Goal: Find specific page/section: Find specific page/section

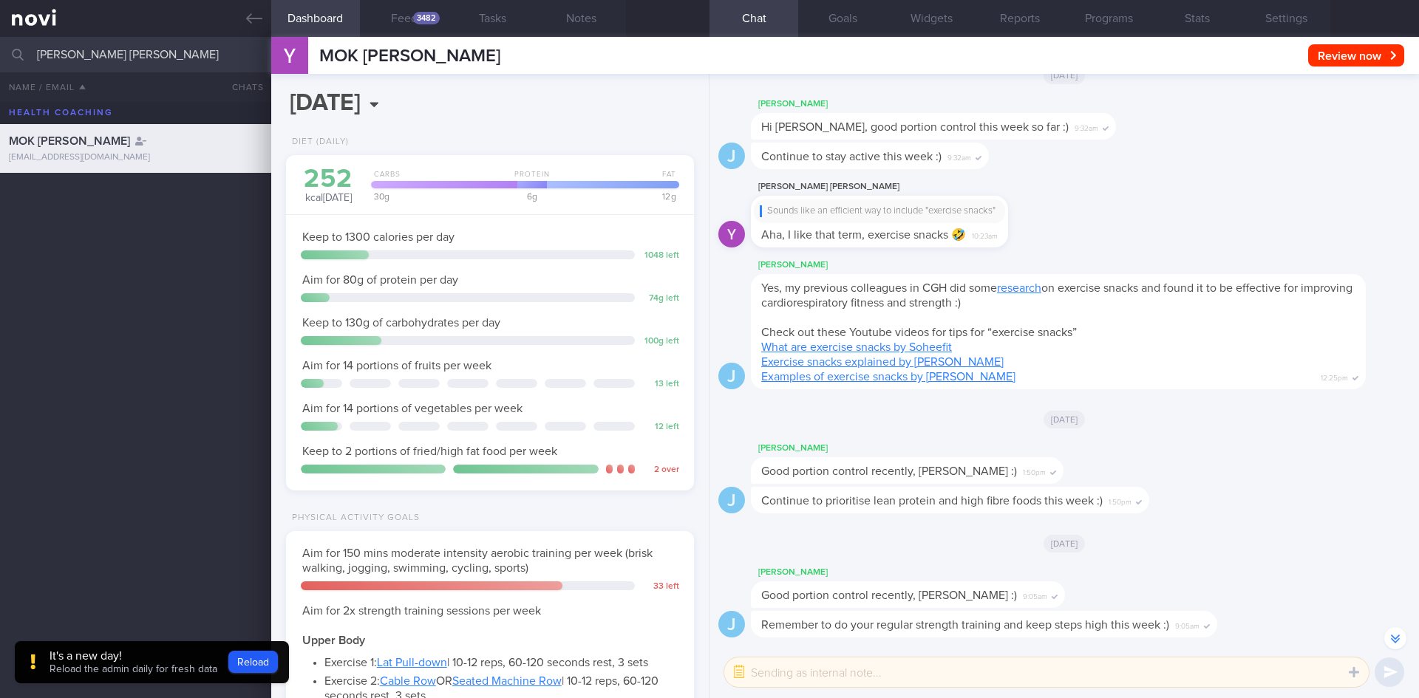
select select "7"
click at [0, 41] on input "[PERSON_NAME] [PERSON_NAME]" at bounding box center [709, 54] width 1419 height 35
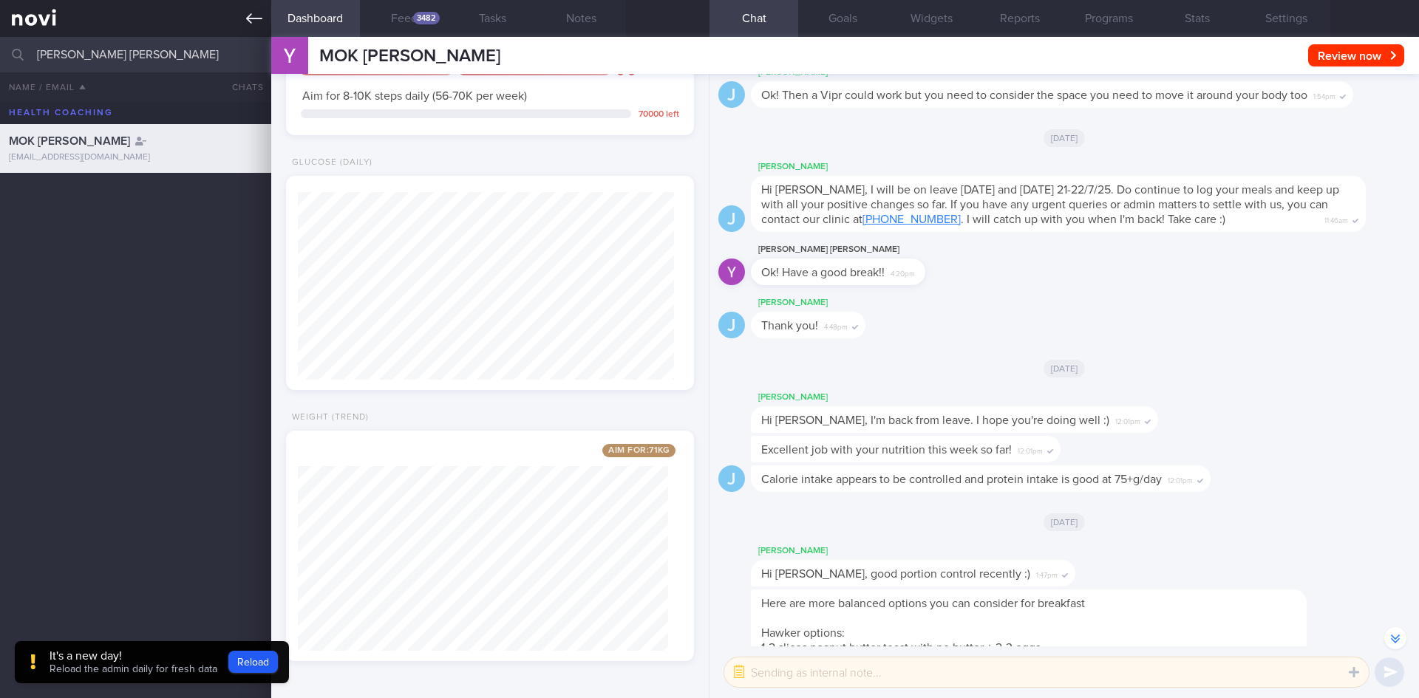
click at [232, 22] on link at bounding box center [135, 18] width 271 height 37
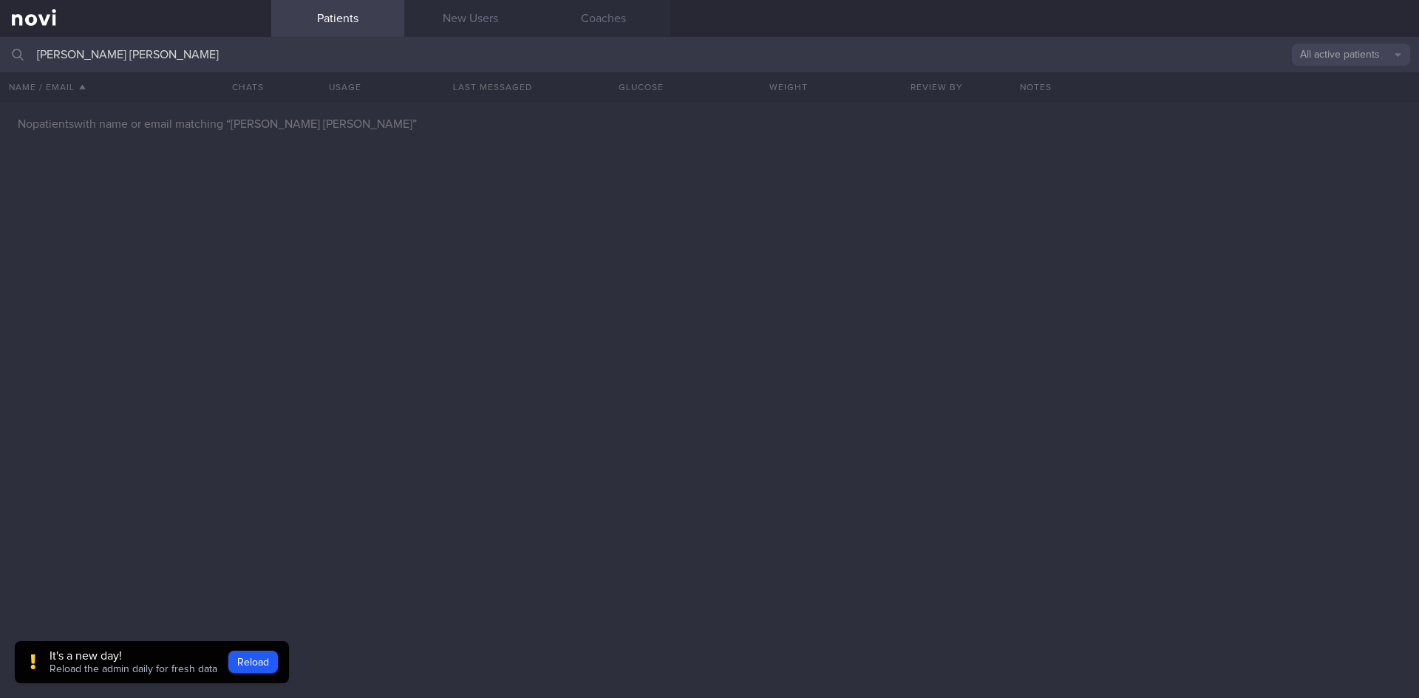
click at [1313, 47] on button "All active patients" at bounding box center [1351, 55] width 118 height 22
click at [113, 66] on input "[PERSON_NAME] [PERSON_NAME]" at bounding box center [709, 54] width 1419 height 35
drag, startPoint x: 123, startPoint y: 59, endPoint x: 71, endPoint y: 64, distance: 52.6
click at [71, 64] on input "[PERSON_NAME] [PERSON_NAME]" at bounding box center [709, 54] width 1419 height 35
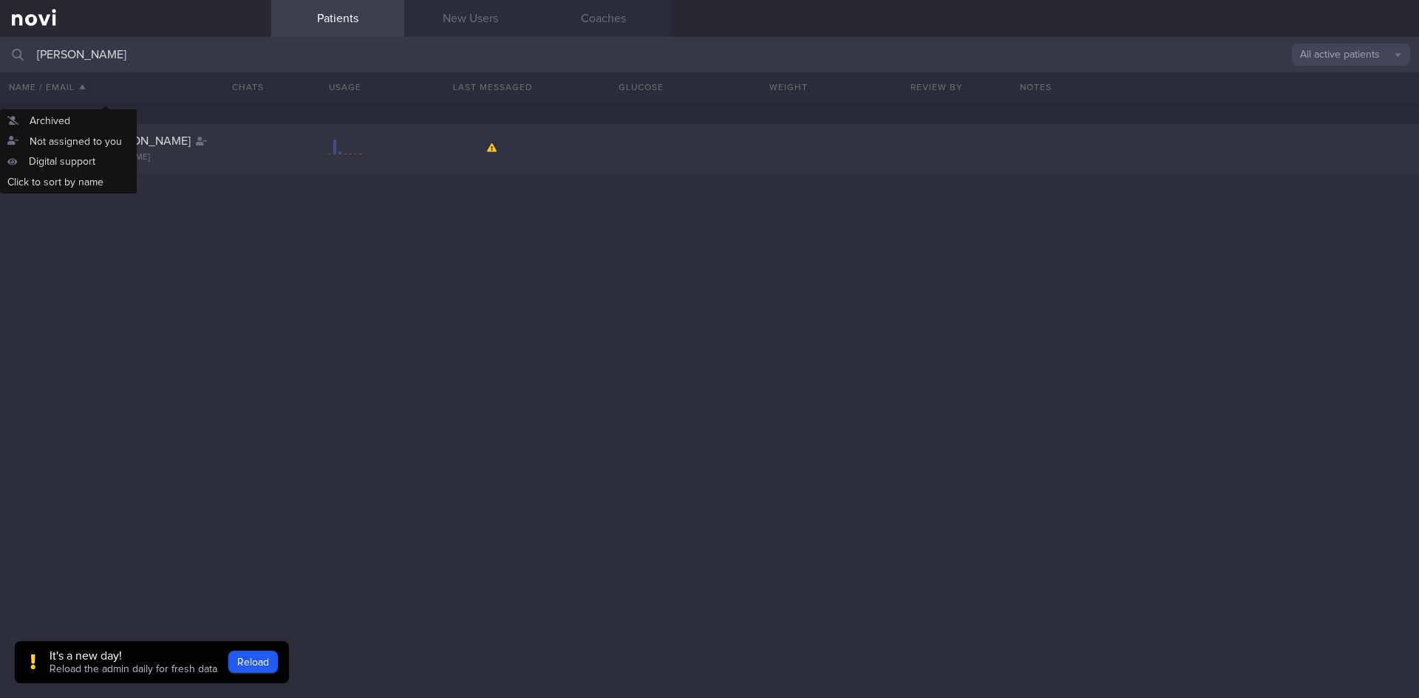
drag, startPoint x: 149, startPoint y: 147, endPoint x: 136, endPoint y: 6, distance: 141.7
click at [165, 73] on div "Name / Email Chats Usage Last Messaged Glucose Weight Review By Notes Last time…" at bounding box center [709, 87] width 1419 height 30
drag, startPoint x: 215, startPoint y: 56, endPoint x: 0, endPoint y: 56, distance: 215.0
click at [0, 56] on input "[PERSON_NAME]" at bounding box center [709, 54] width 1419 height 35
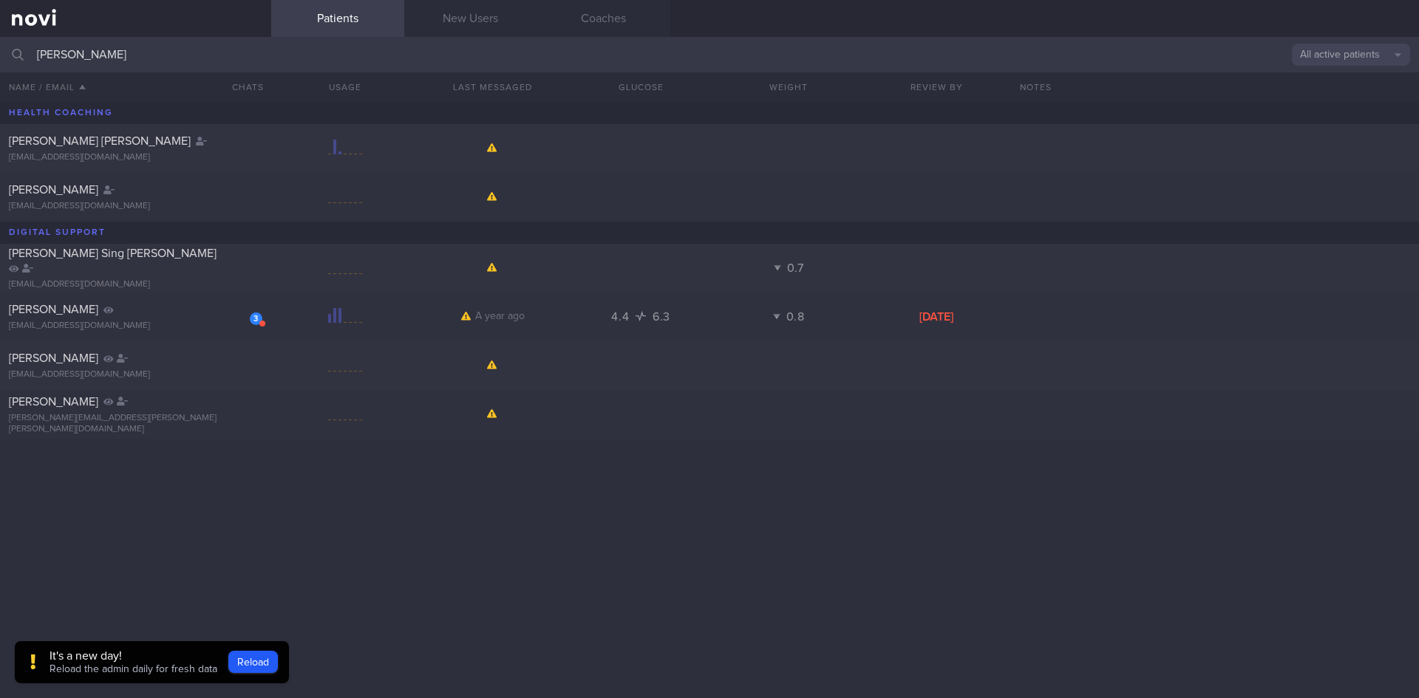
click at [158, 507] on div "[PERSON_NAME] [PERSON_NAME] [EMAIL_ADDRESS][DOMAIN_NAME] [PERSON_NAME] [EMAIL_A…" at bounding box center [709, 400] width 1419 height 596
click at [176, 58] on input "[PERSON_NAME]" at bounding box center [709, 54] width 1419 height 35
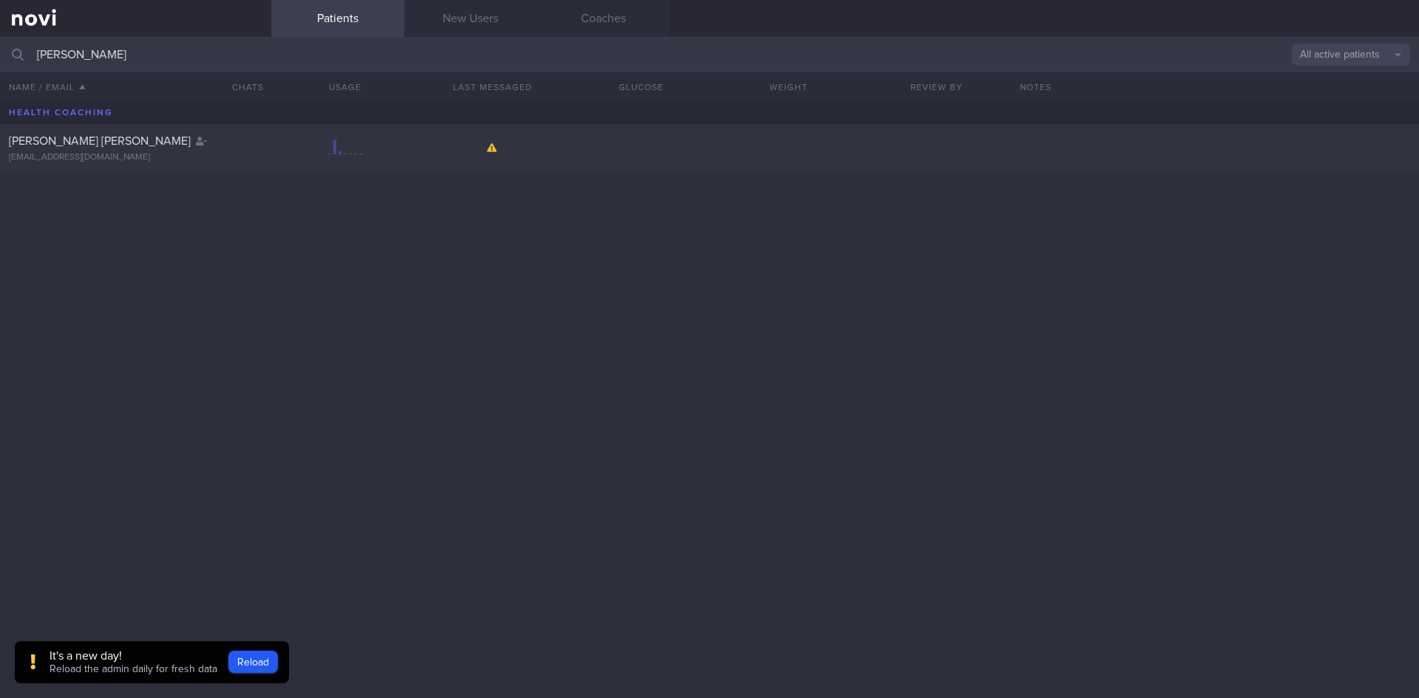
click at [1376, 60] on button "All active patients" at bounding box center [1351, 55] width 118 height 22
drag, startPoint x: 173, startPoint y: 56, endPoint x: 0, endPoint y: 47, distance: 173.1
click at [0, 47] on input "[PERSON_NAME]" at bounding box center [709, 54] width 1419 height 35
type input "[PERSON_NAME]"
